Goal: Task Accomplishment & Management: Complete application form

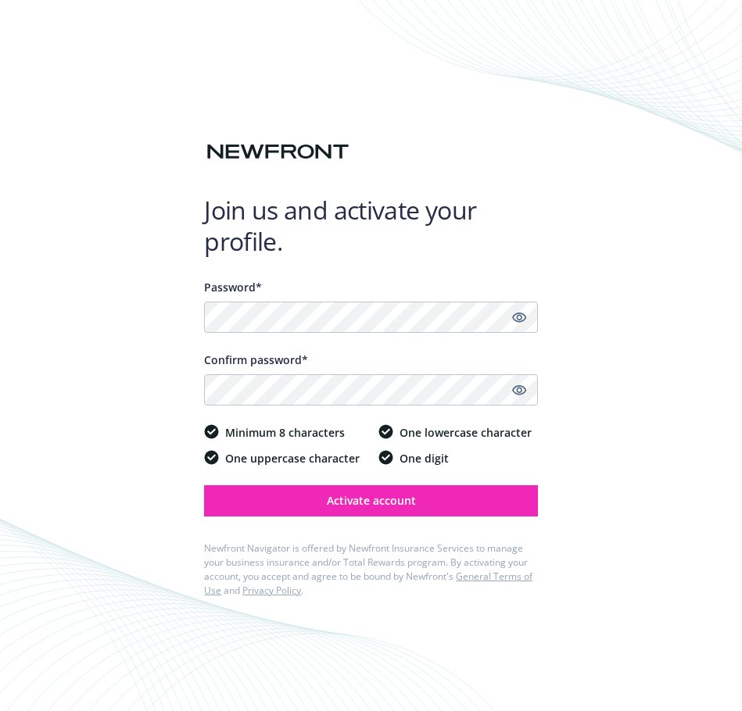
click at [523, 381] on div at bounding box center [519, 389] width 19 height 31
click at [526, 324] on div at bounding box center [519, 317] width 19 height 31
click at [521, 313] on icon "Show password" at bounding box center [519, 317] width 14 height 14
click at [521, 390] on icon "Show password" at bounding box center [519, 390] width 14 height 10
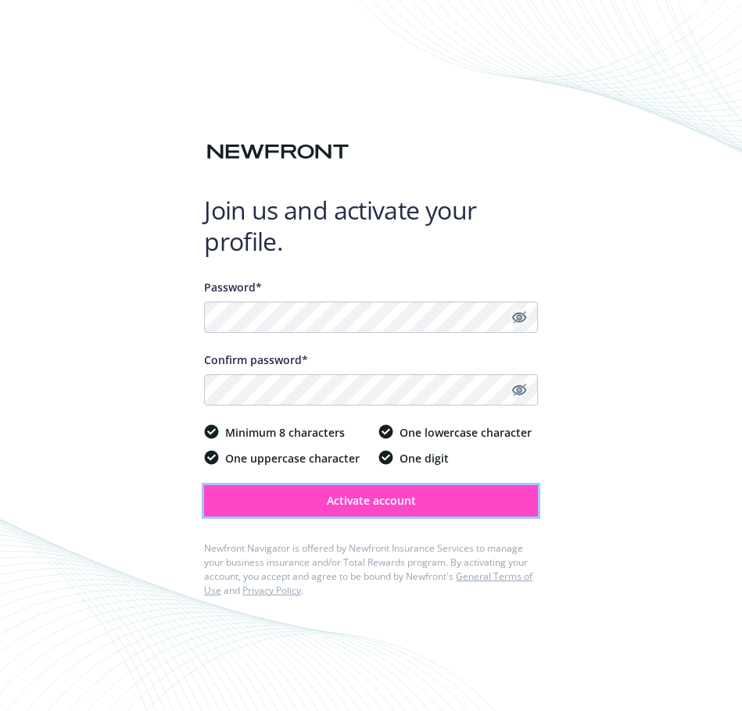
click at [435, 497] on button "Activate account" at bounding box center [371, 501] width 334 height 31
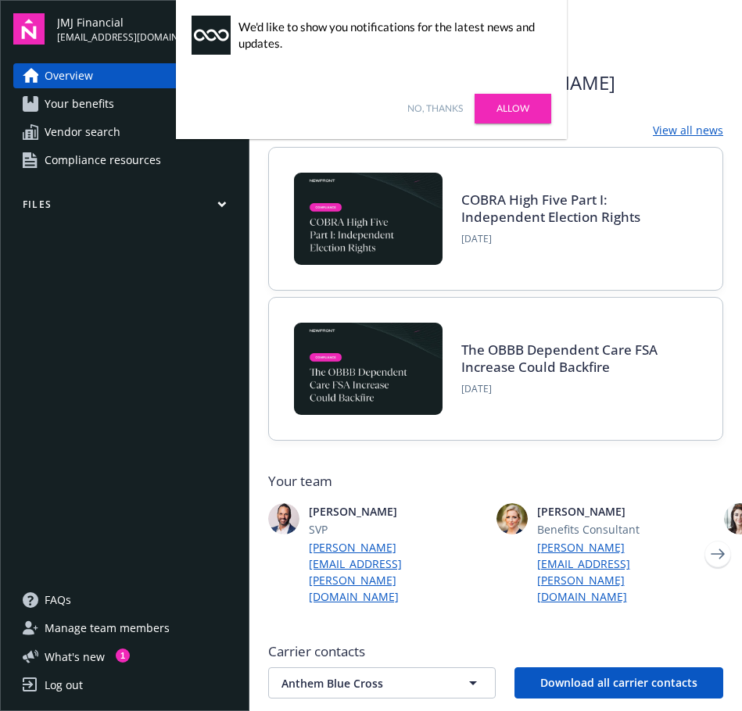
click at [512, 99] on link "Allow" at bounding box center [513, 109] width 77 height 30
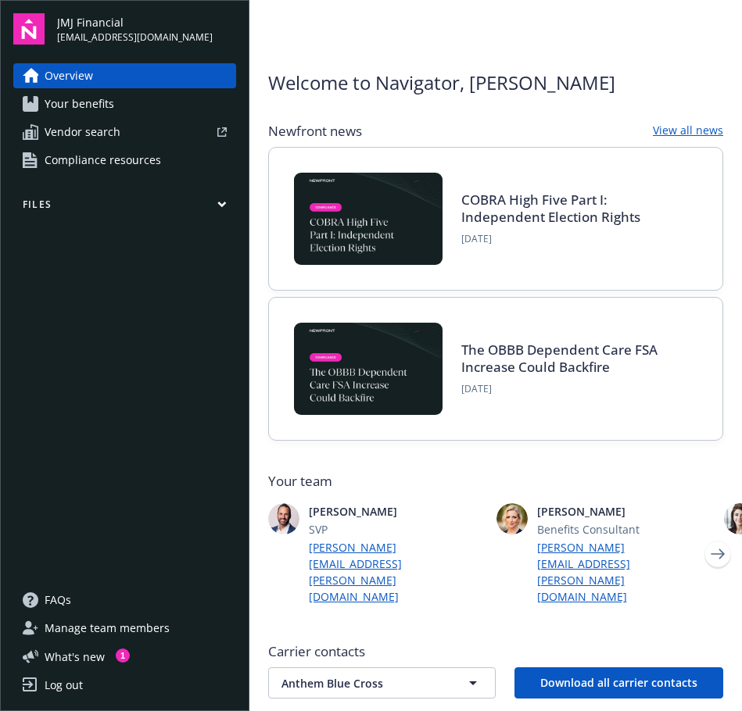
click at [156, 106] on link "Your benefits" at bounding box center [124, 103] width 223 height 25
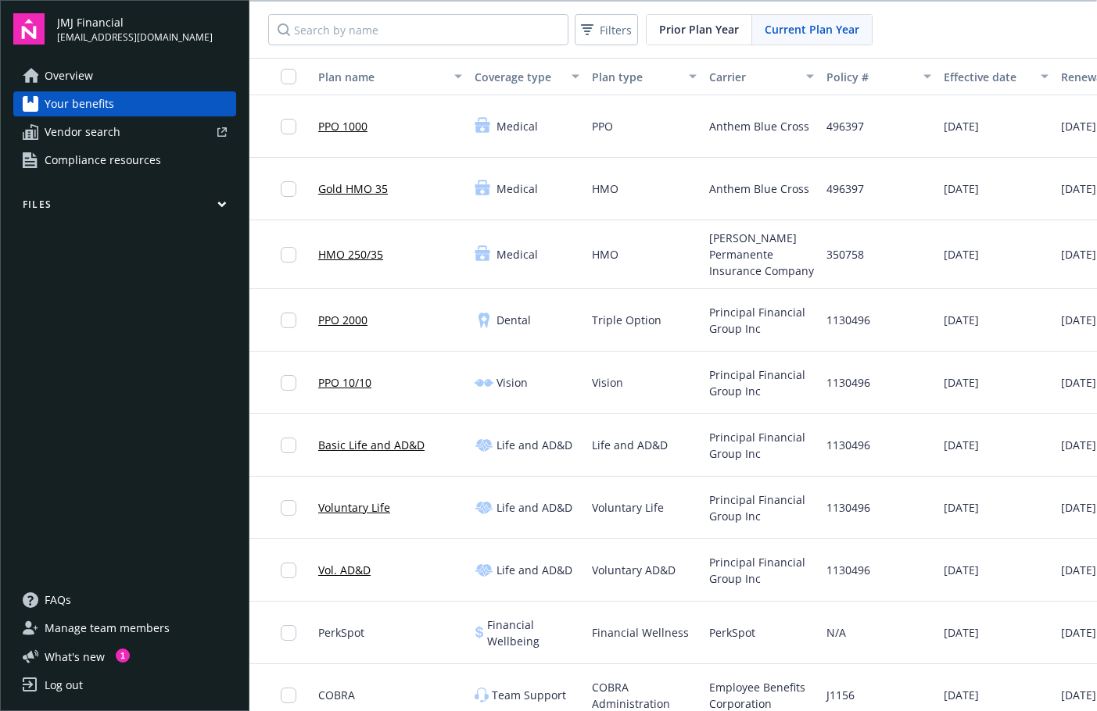
scroll to position [20, 0]
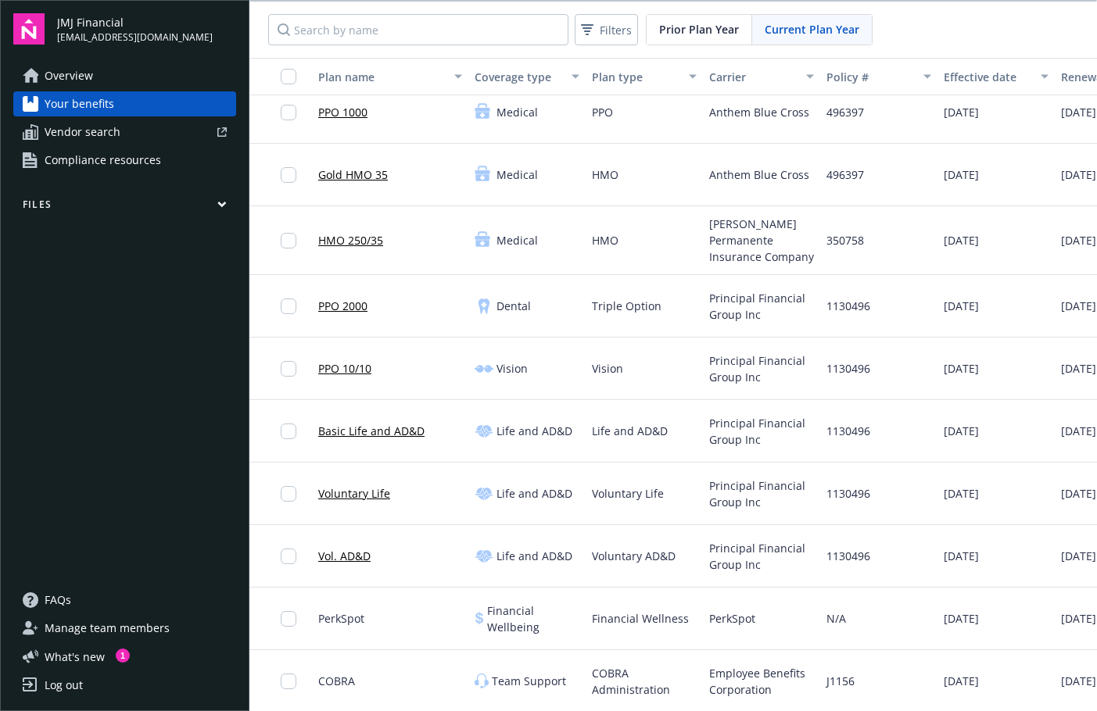
click at [741, 532] on div "[DATE]" at bounding box center [995, 556] width 117 height 63
click at [741, 533] on div "[DATE]" at bounding box center [995, 556] width 117 height 63
click at [741, 536] on div "[DATE]" at bounding box center [995, 556] width 117 height 63
click at [741, 484] on span "[DATE]" at bounding box center [961, 492] width 35 height 16
